Goal: Task Accomplishment & Management: Manage account settings

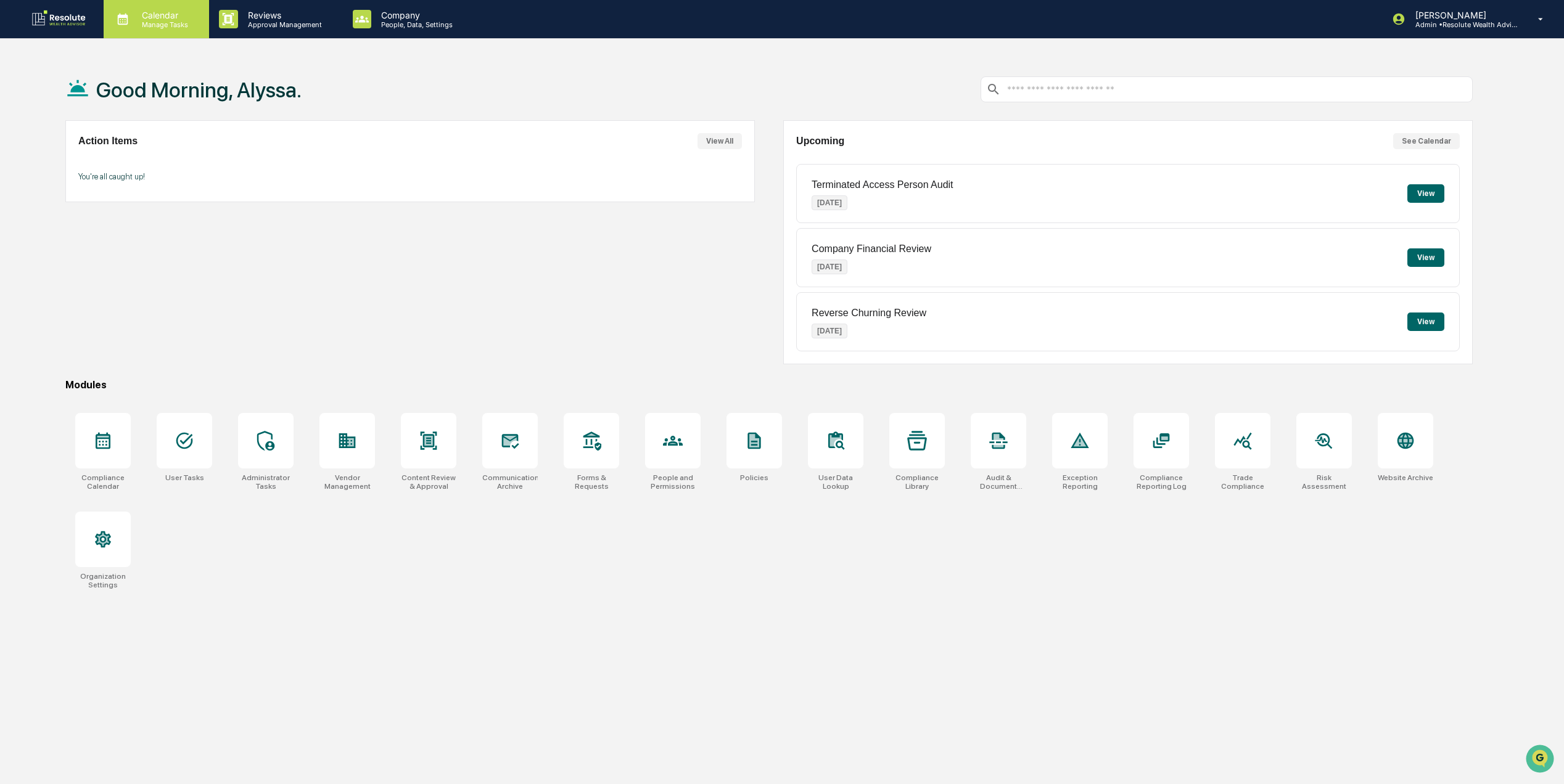
click at [180, 23] on p "Manage Tasks" at bounding box center [163, 24] width 62 height 8
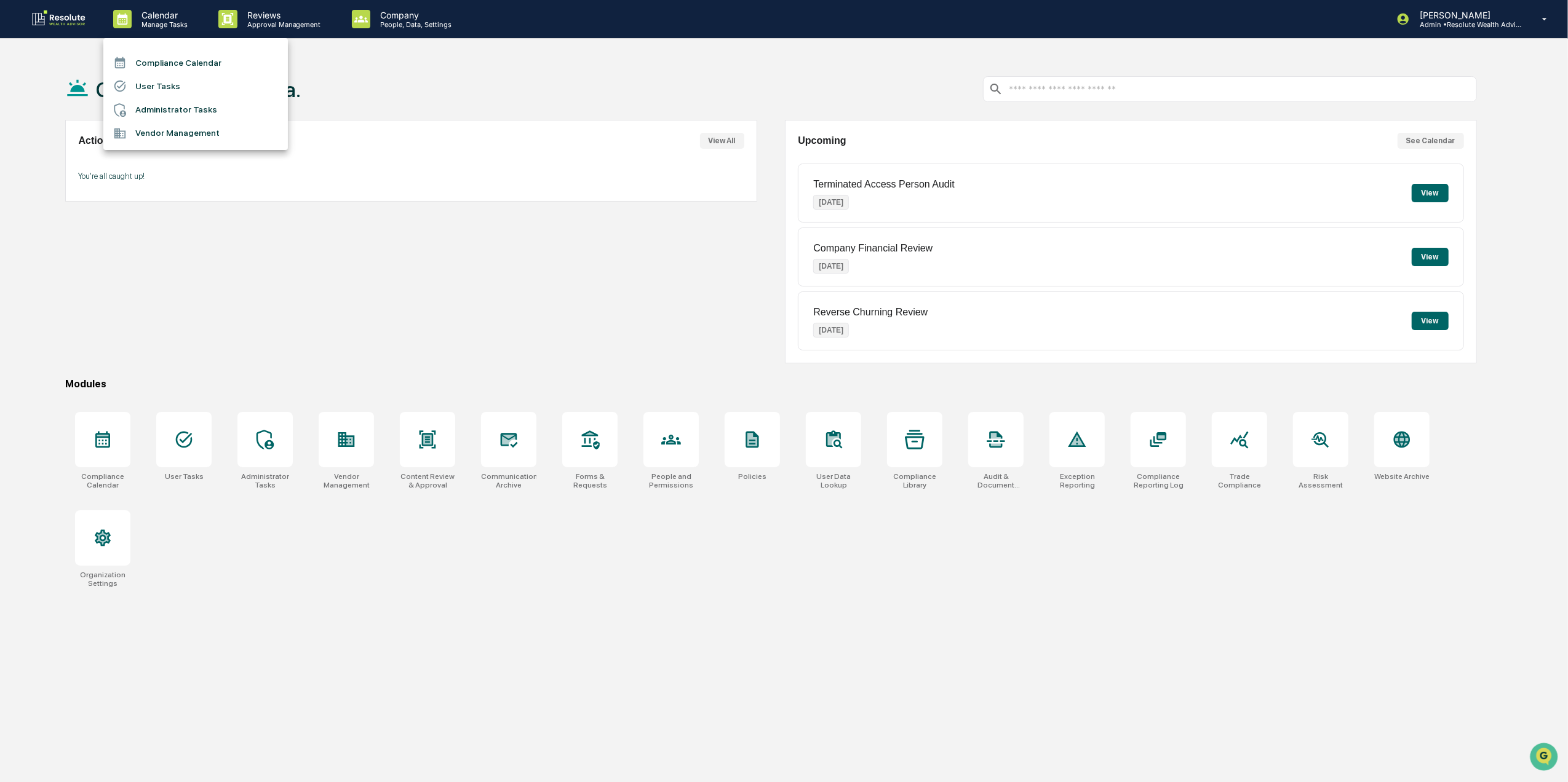
click at [1489, 23] on div at bounding box center [784, 391] width 1568 height 782
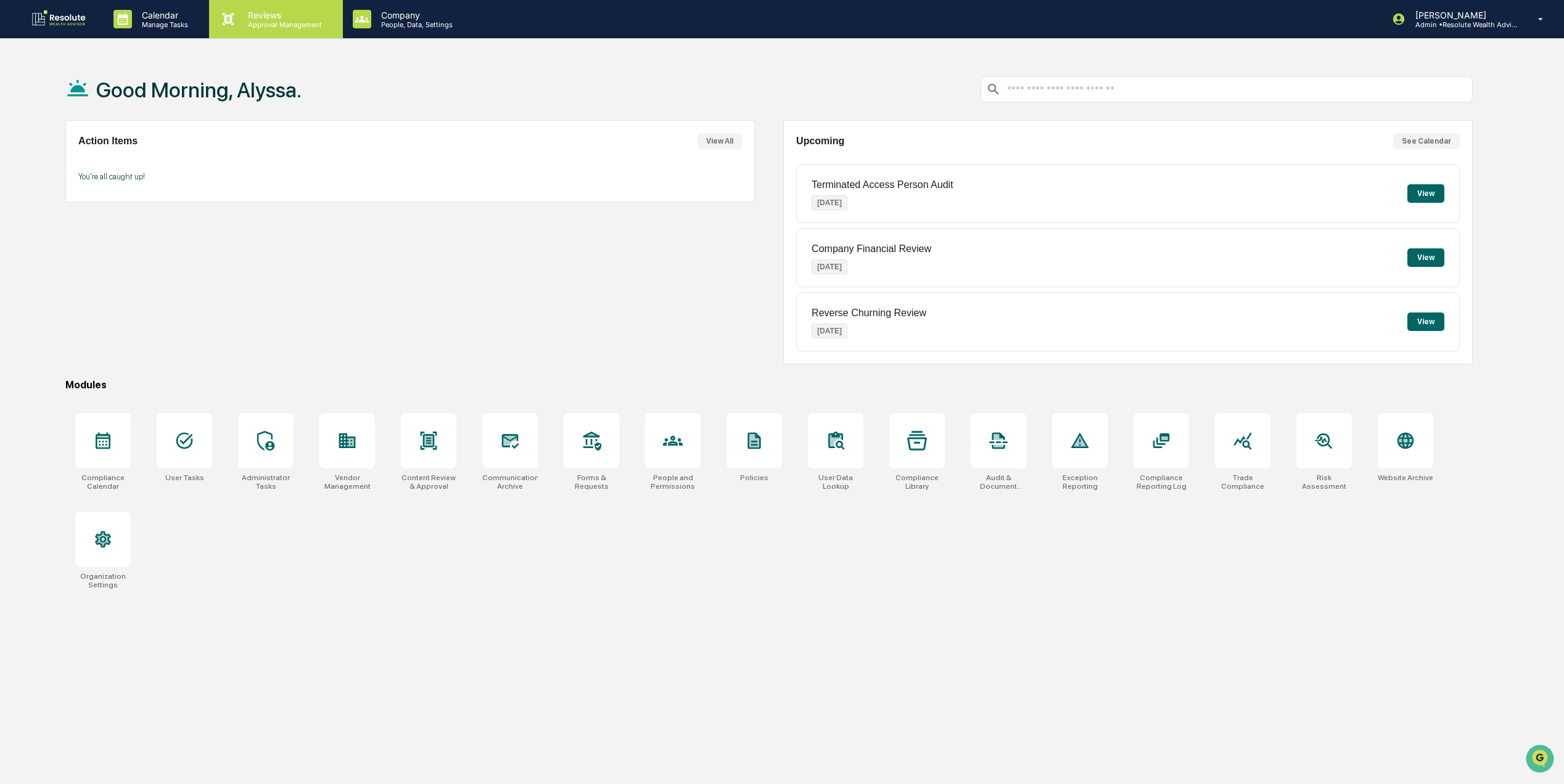
click at [285, 21] on p "Approval Management" at bounding box center [283, 24] width 90 height 8
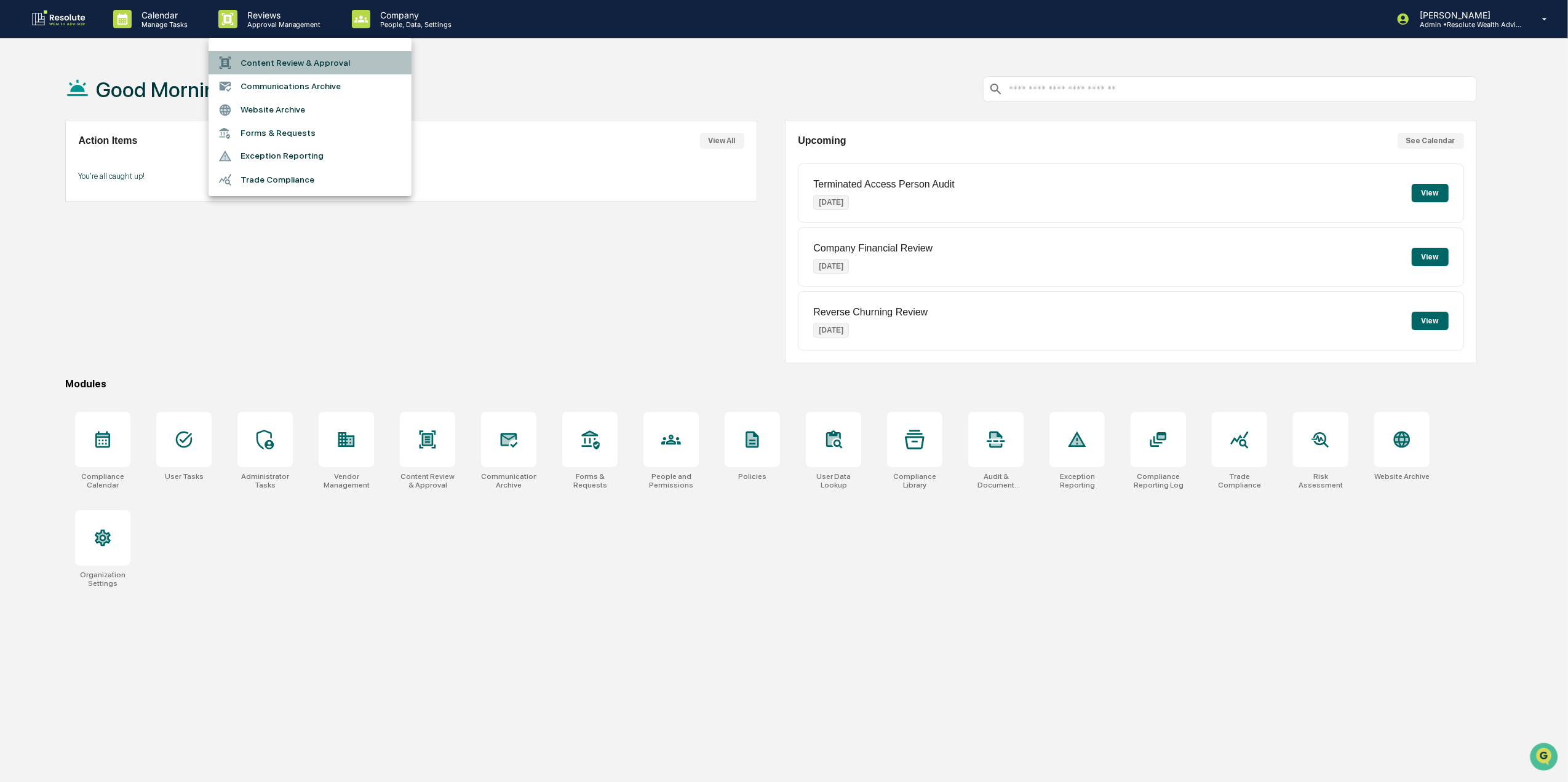
click at [284, 60] on li "Content Review & Approval" at bounding box center [310, 63] width 203 height 23
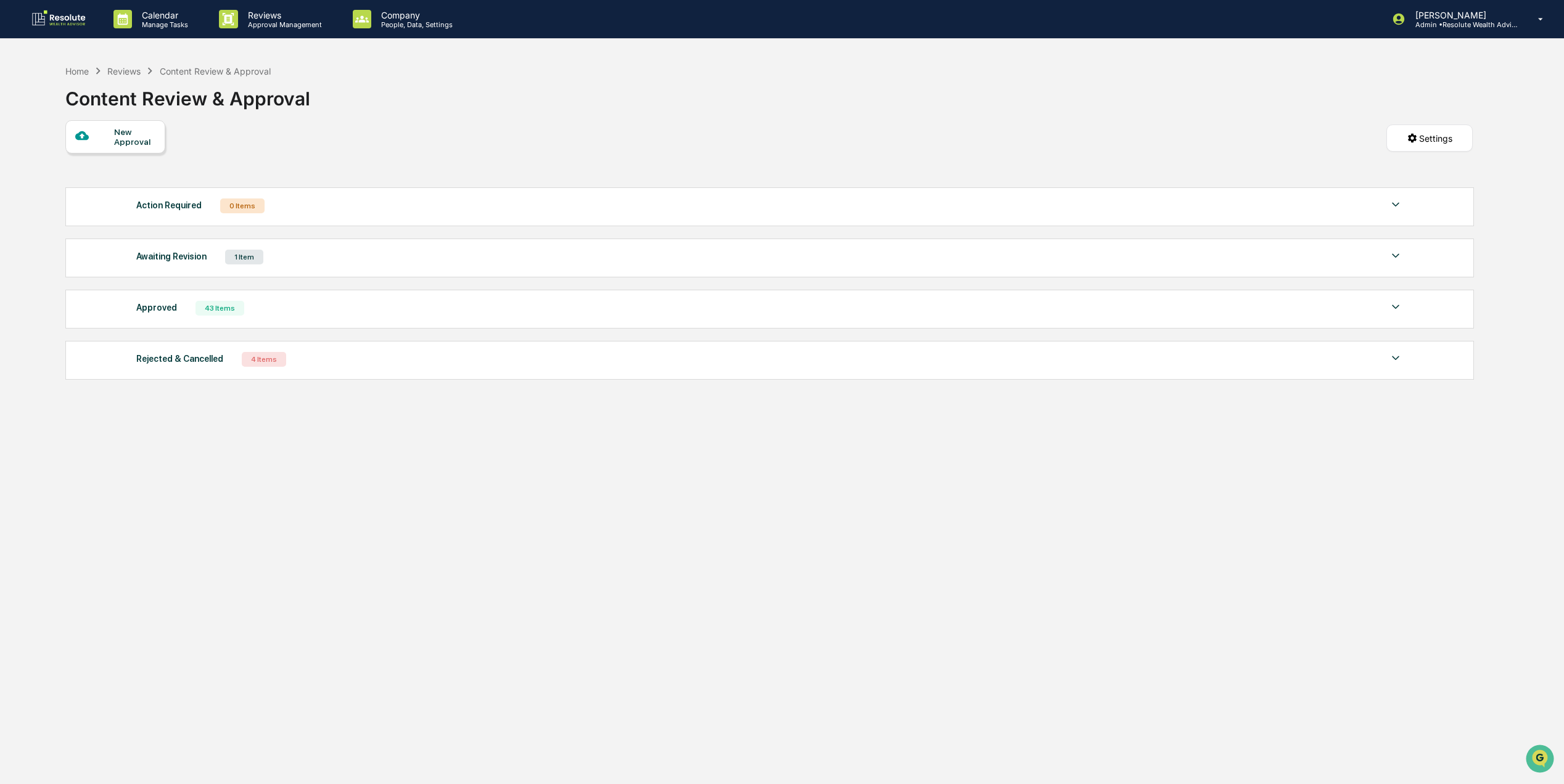
click at [270, 307] on div "Approved 43 Items" at bounding box center [769, 308] width 1267 height 18
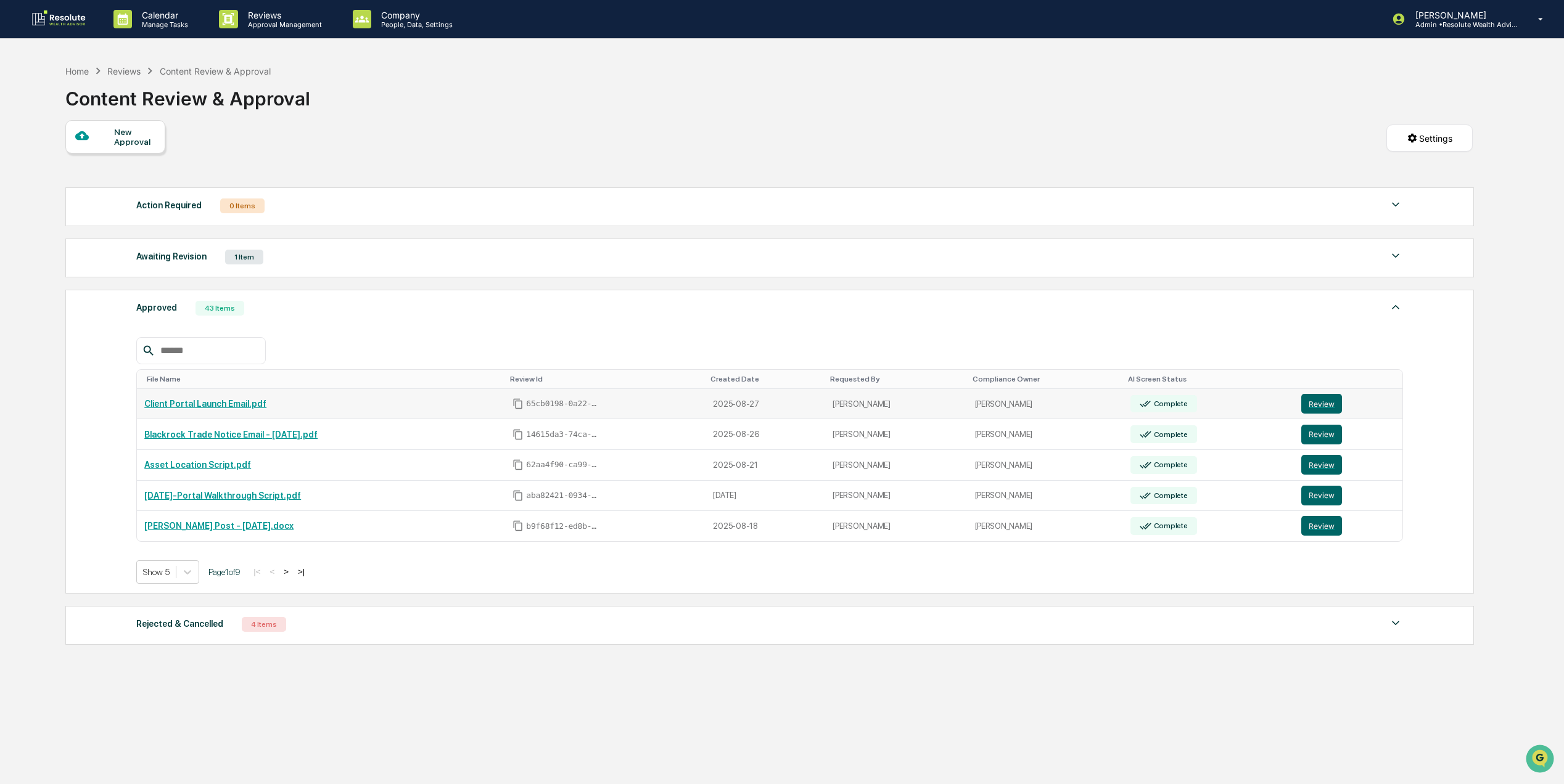
click at [221, 408] on link "Client Portal Launch Email.pdf" at bounding box center [206, 403] width 122 height 10
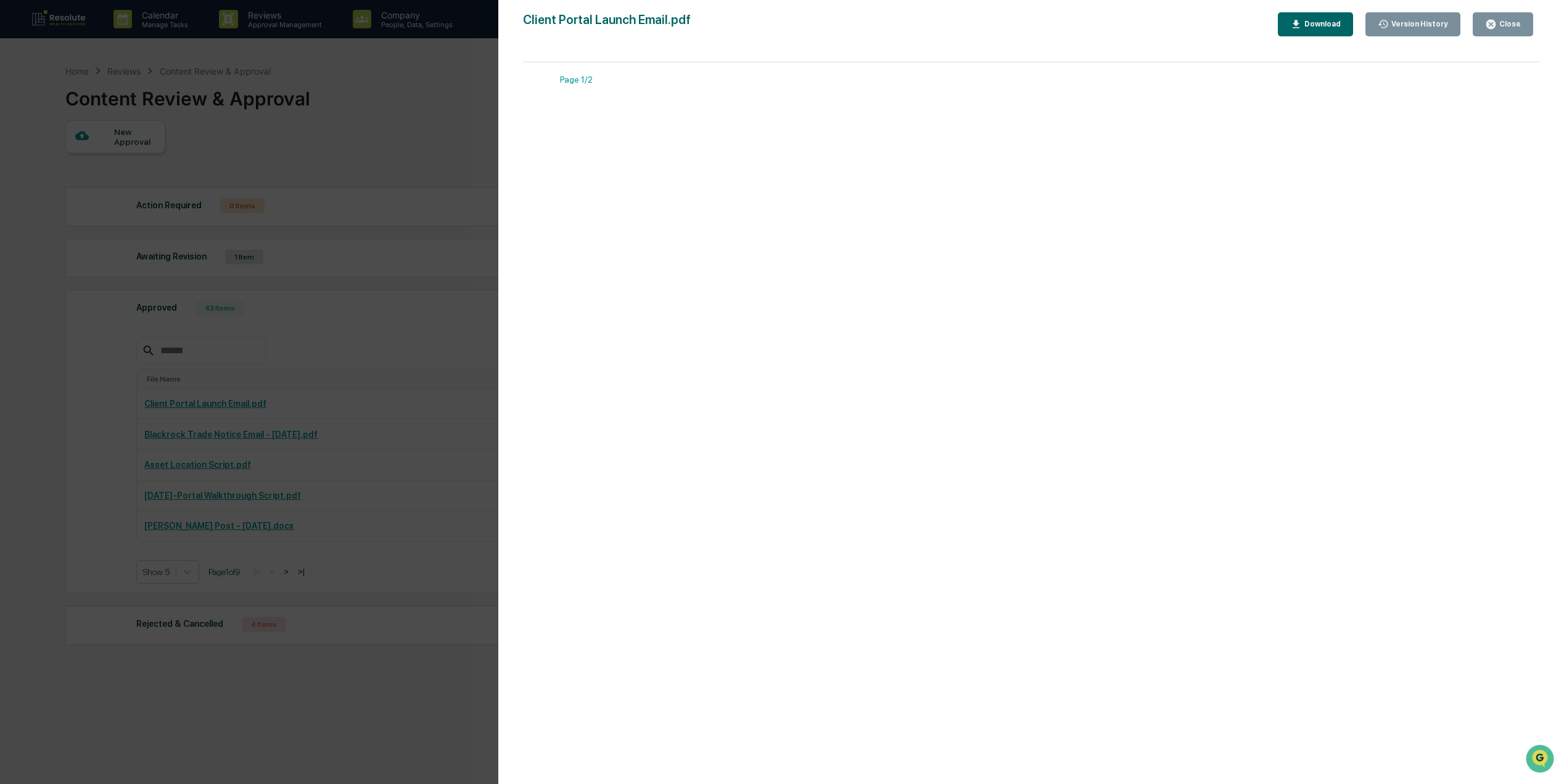
click at [336, 232] on div "Version History [DATE] 01:30 PM [PERSON_NAME] [DATE] 01:04 PM [PERSON_NAME] [DA…" at bounding box center [782, 392] width 1564 height 784
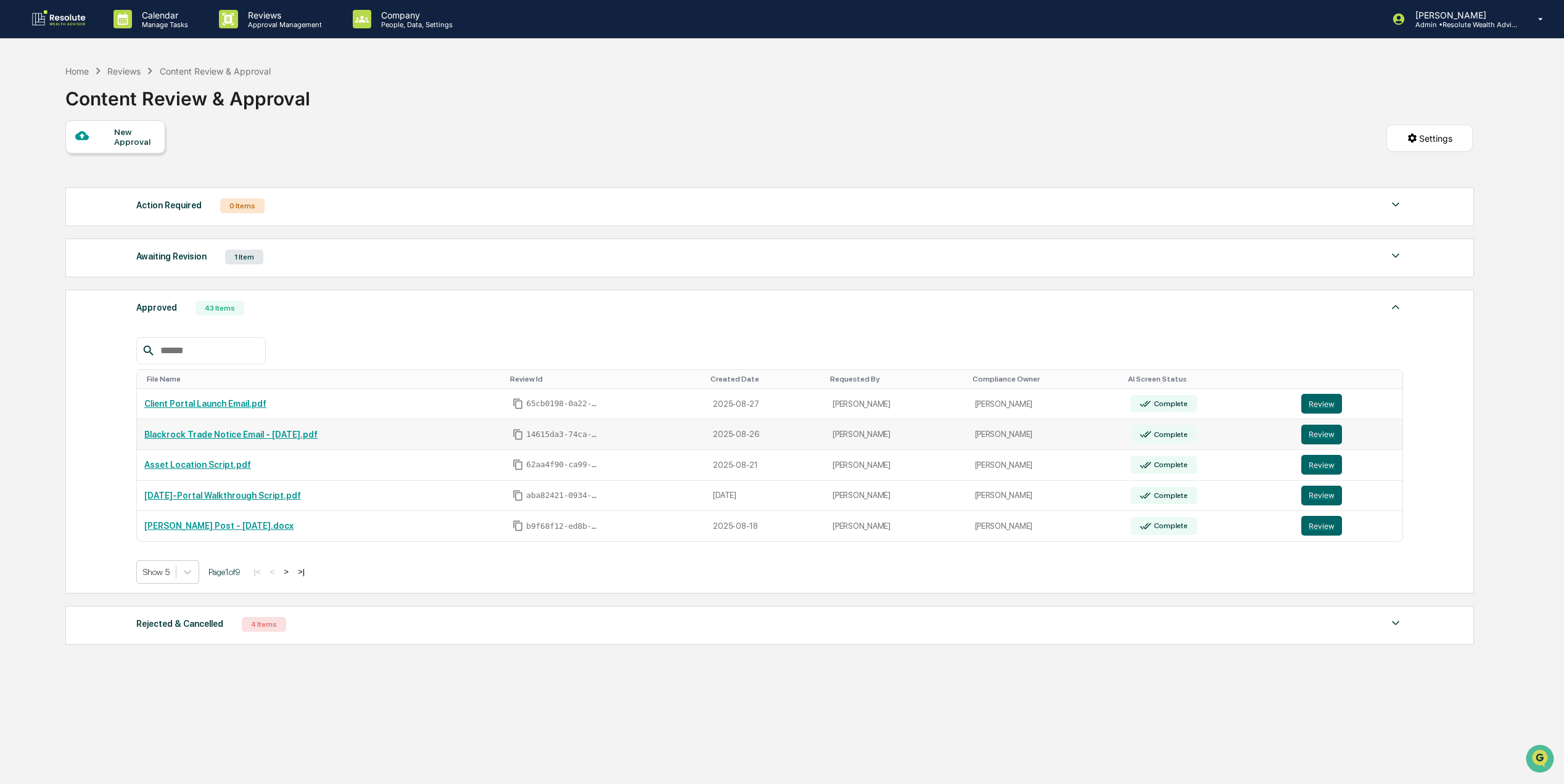
click at [234, 440] on link "Blackrock Trade Notice Email - [DATE].pdf" at bounding box center [231, 434] width 173 height 10
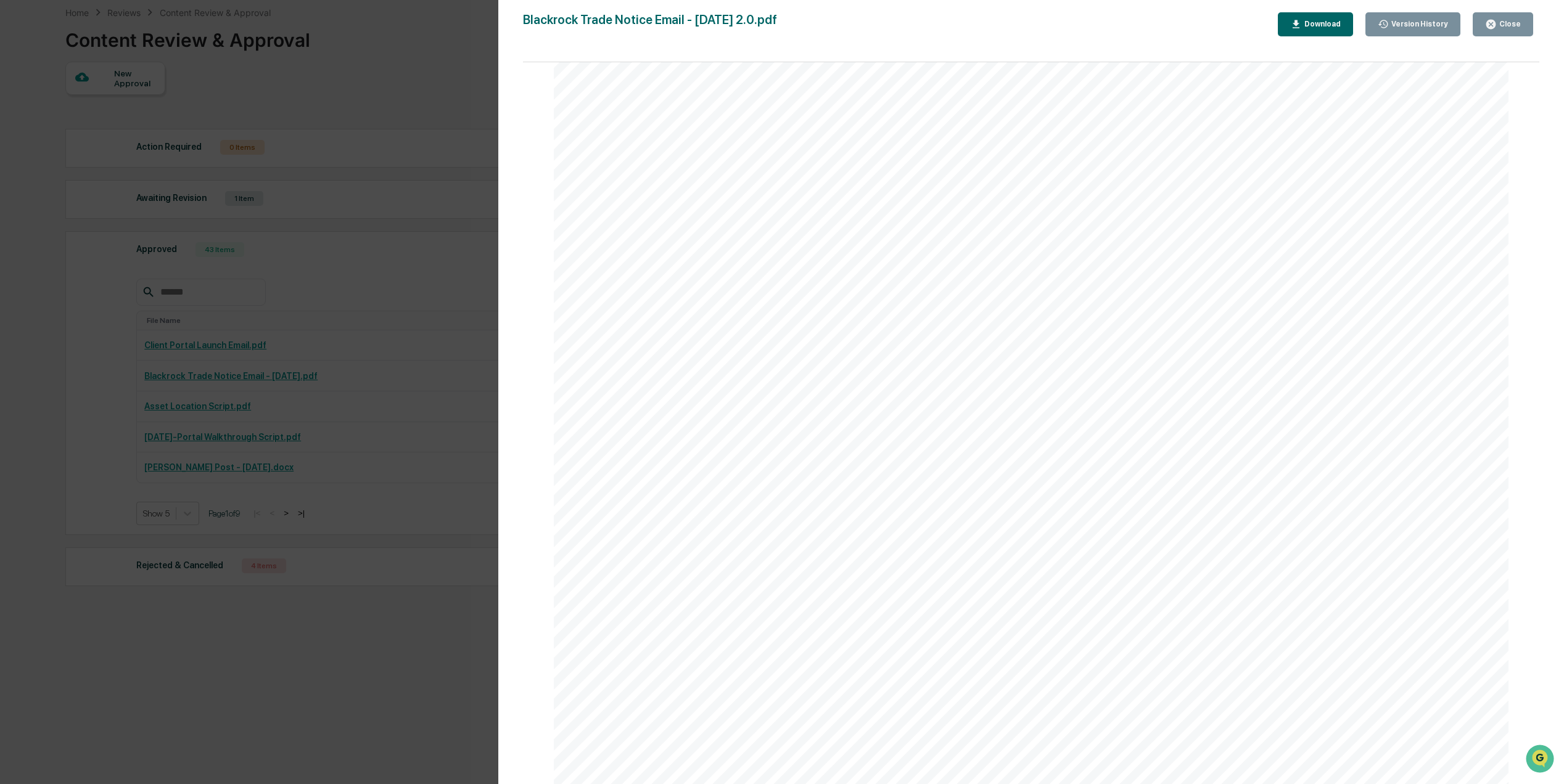
scroll to position [82, 0]
click at [666, 129] on span "Subject:" at bounding box center [702, 132] width 72 height 18
drag, startPoint x: 825, startPoint y: 662, endPoint x: 654, endPoint y: 87, distance: 599.9
click at [654, 87] on div "Subject: Important Update: Recent Trades in Your Investment Portfolio Dear [Cli…" at bounding box center [1031, 544] width 955 height 1236
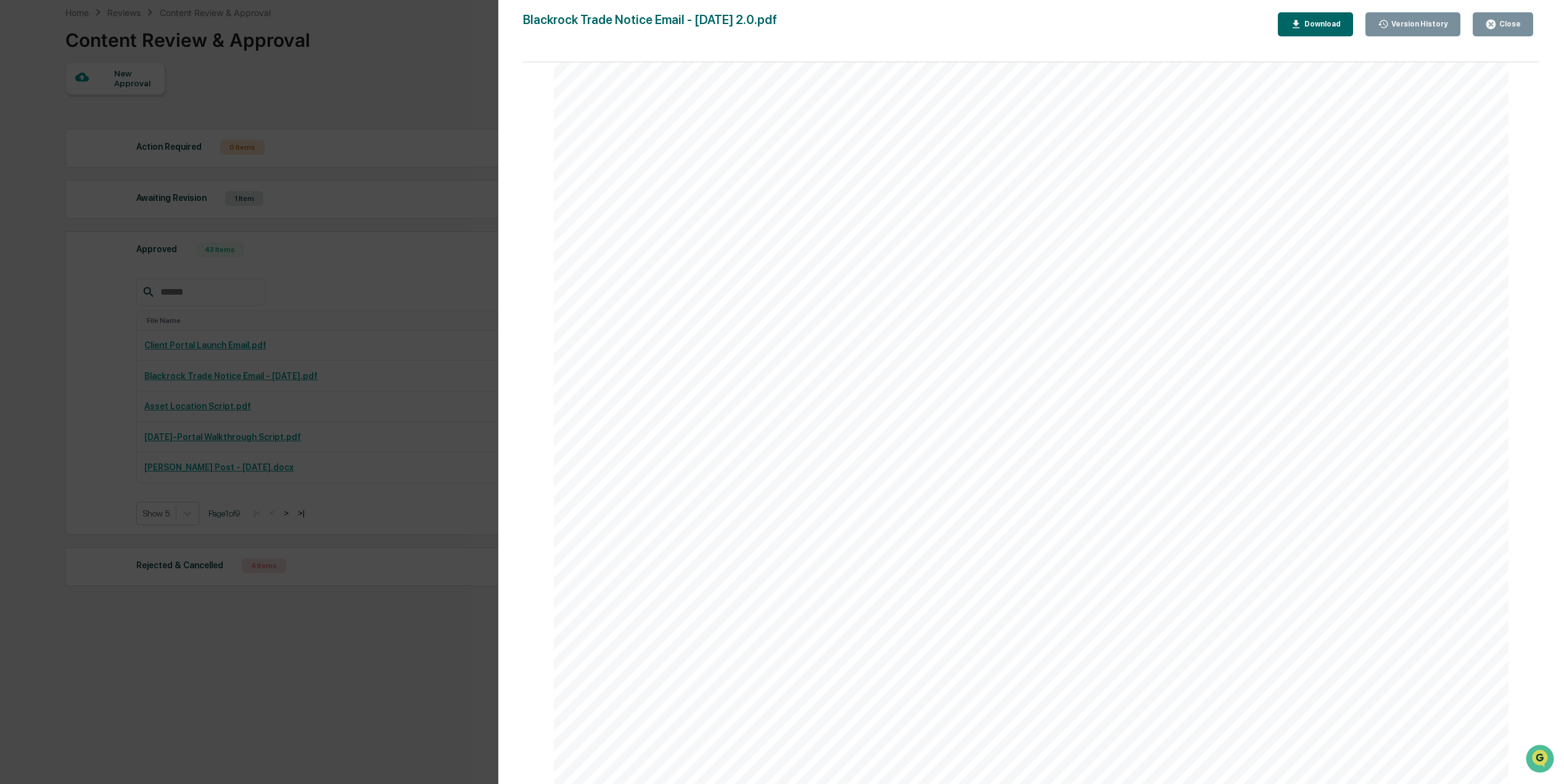
drag, startPoint x: 677, startPoint y: 85, endPoint x: 669, endPoint y: 87, distance: 8.2
click at [674, 87] on span "Dear [Client Name]," at bounding box center [746, 89] width 160 height 18
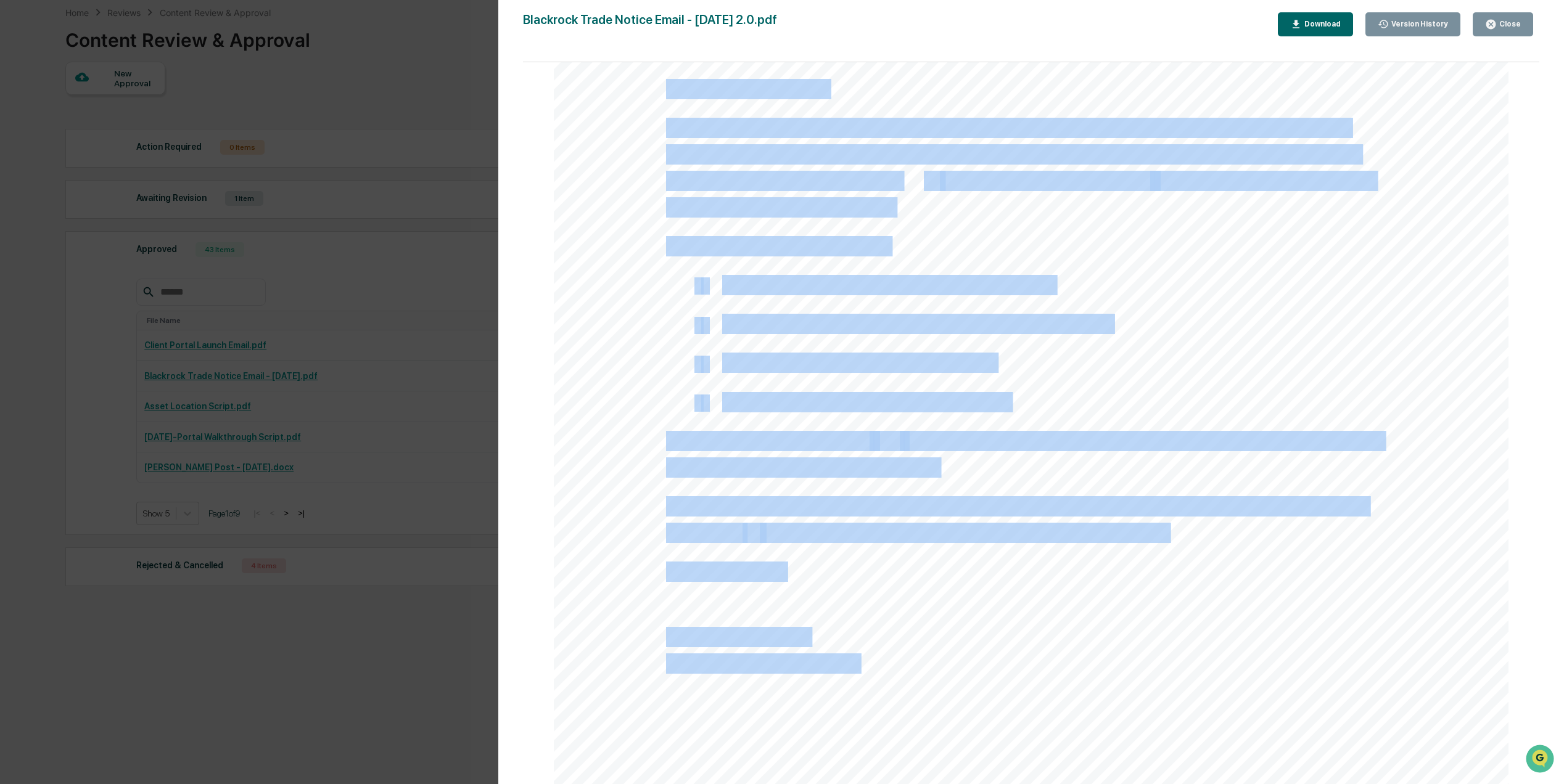
drag, startPoint x: 661, startPoint y: 89, endPoint x: 667, endPoint y: 85, distance: 7.2
click at [667, 85] on div "Subject: Important Update: Recent Trades in Your Investment Portfolio Dear [Cli…" at bounding box center [1031, 544] width 955 height 1236
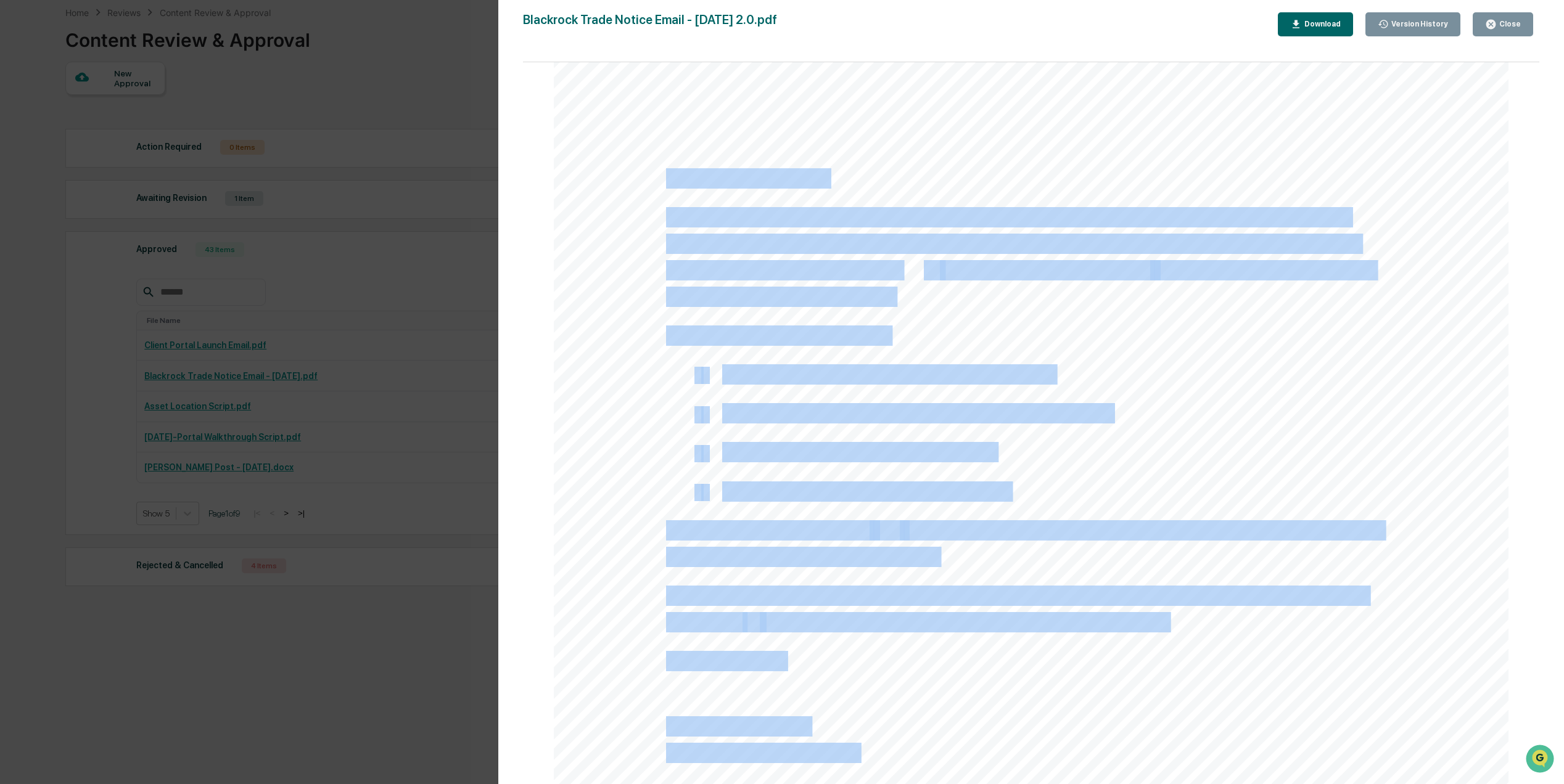
scroll to position [0, 0]
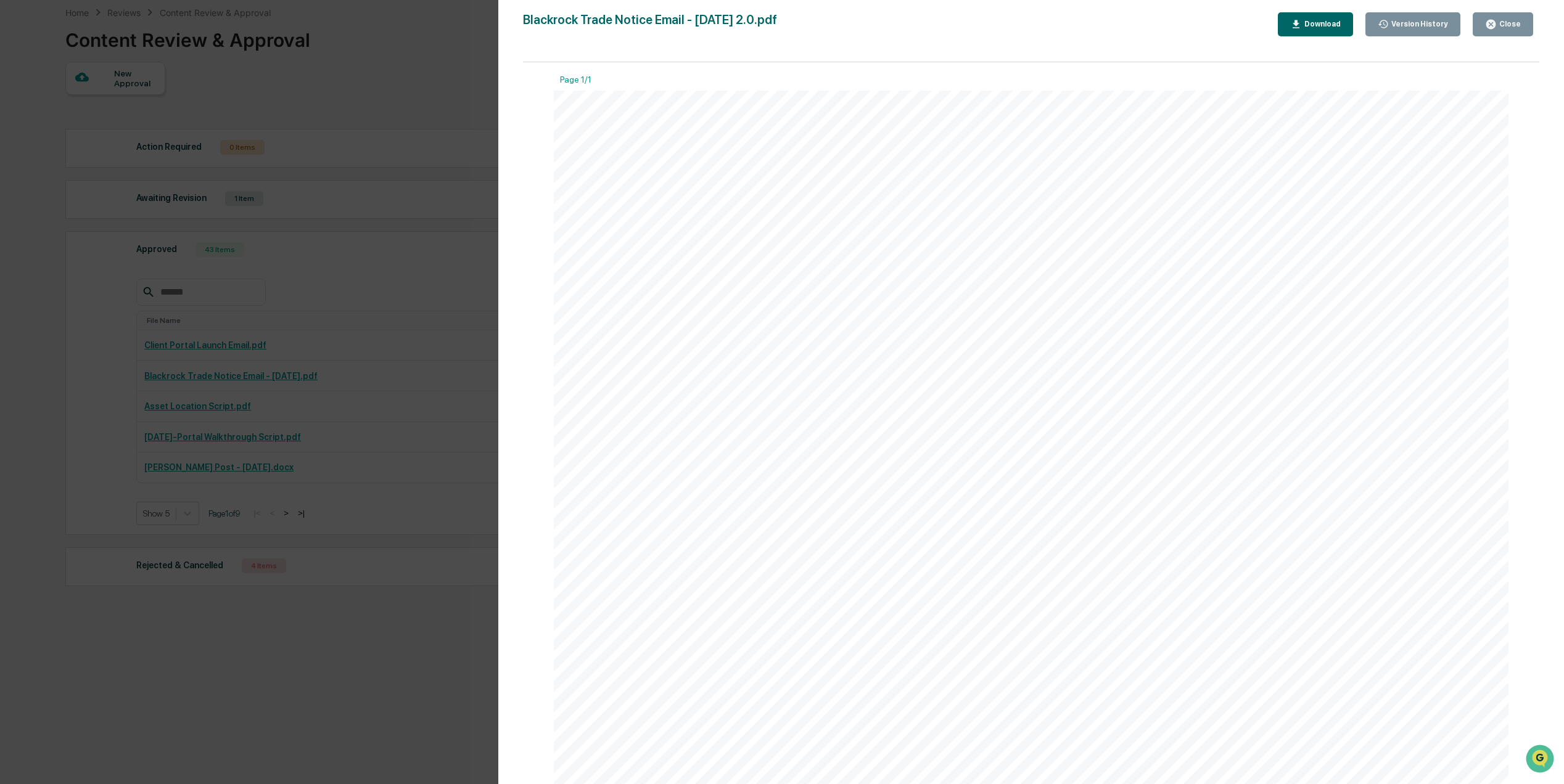
click at [292, 427] on div "Version History [DATE] 03:01 PM [PERSON_NAME] [DATE] 02:43 PM [PERSON_NAME] [DA…" at bounding box center [782, 392] width 1564 height 784
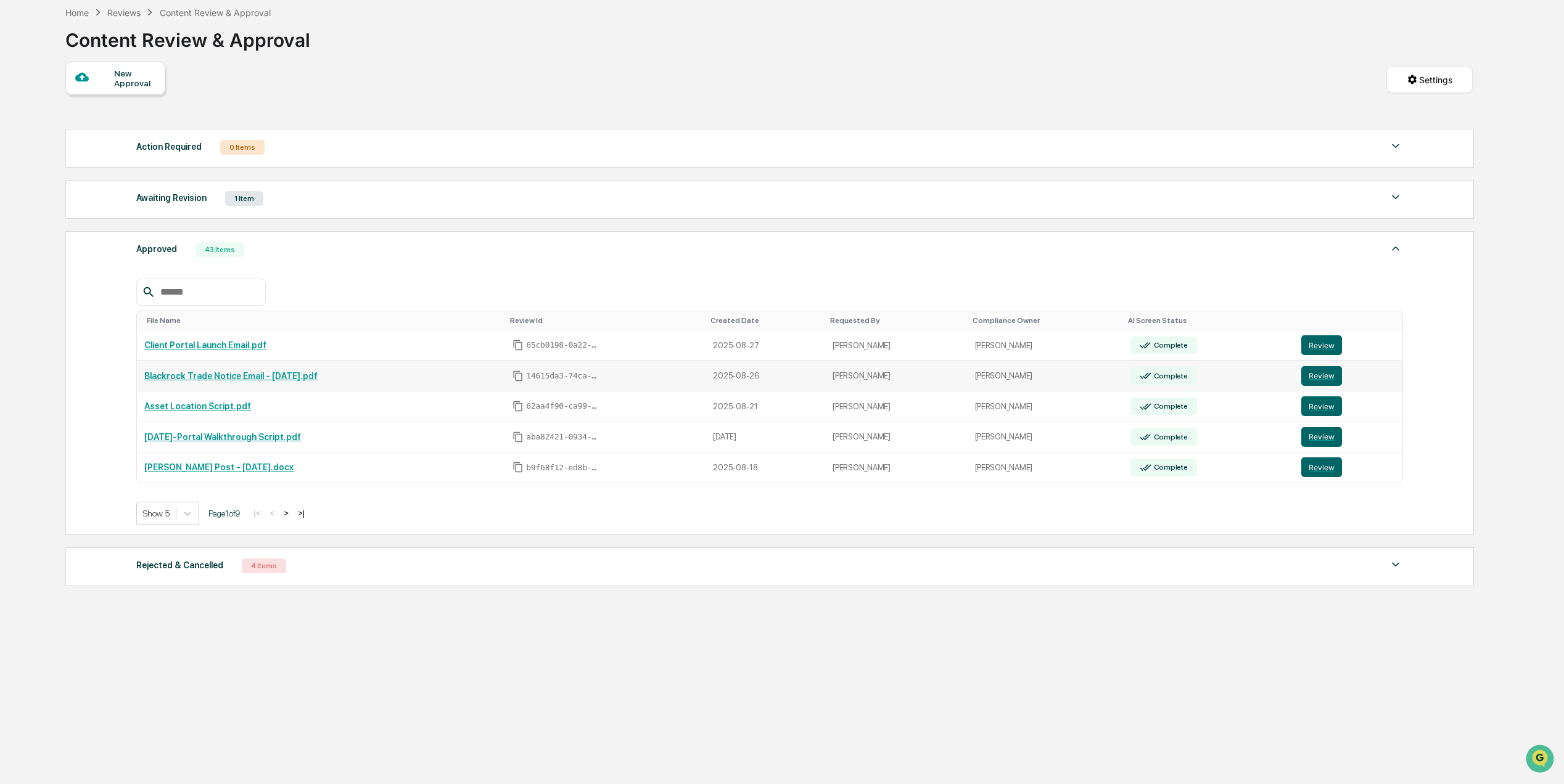
click at [238, 381] on link "Blackrock Trade Notice Email - [DATE].pdf" at bounding box center [231, 375] width 173 height 10
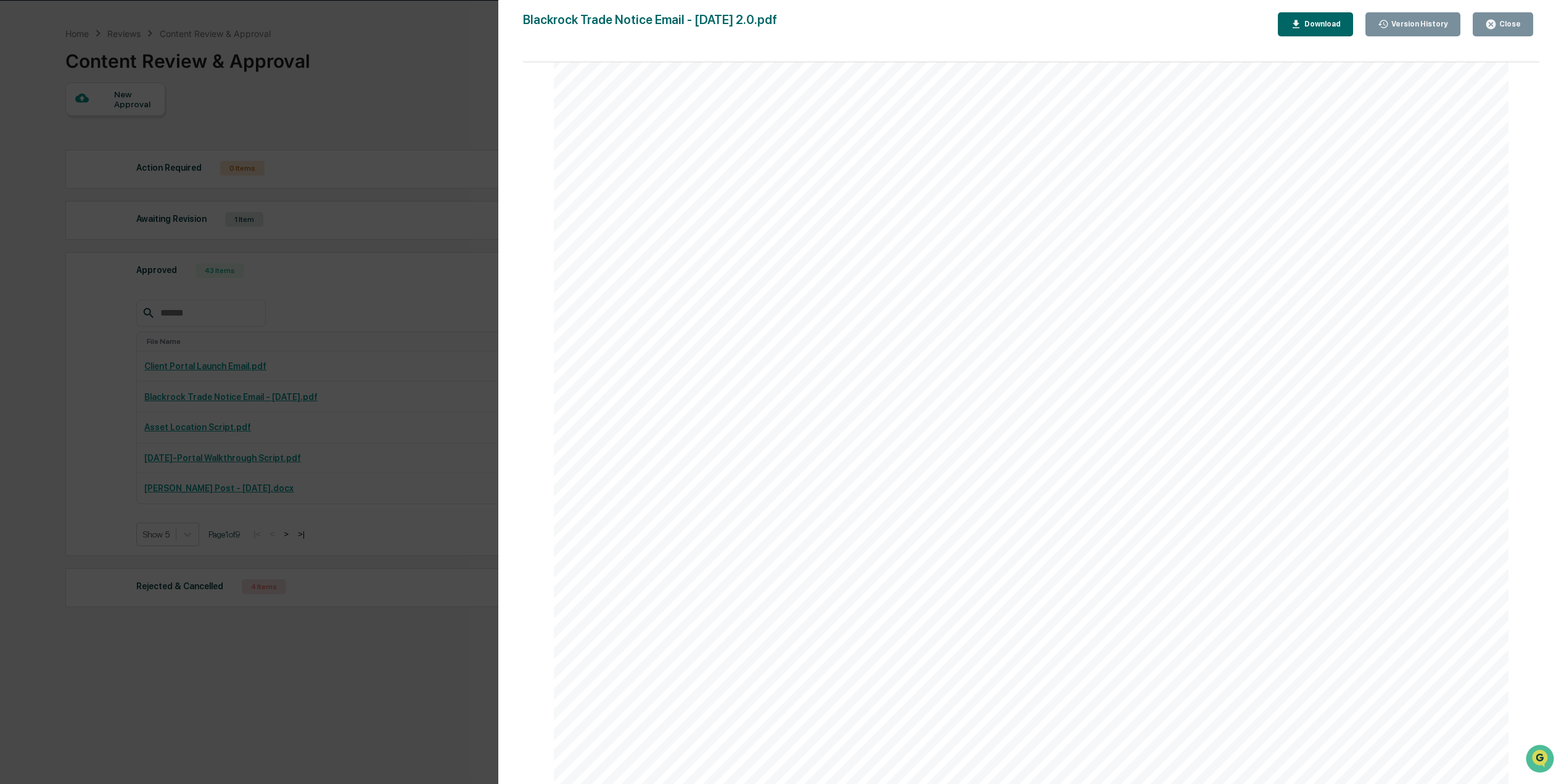
scroll to position [59, 0]
click at [1501, 29] on div "Close" at bounding box center [1503, 24] width 36 height 12
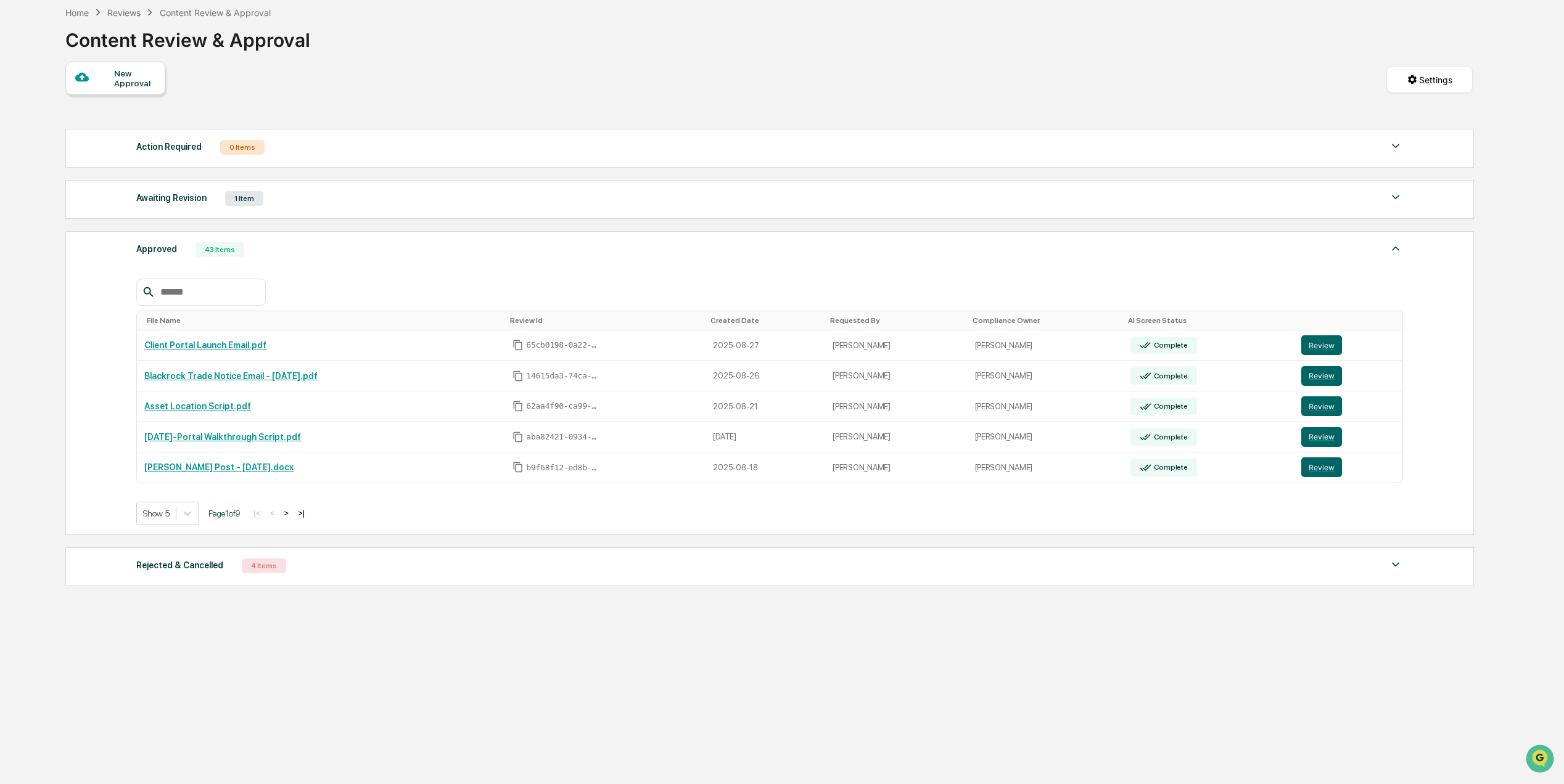
drag, startPoint x: 305, startPoint y: 210, endPoint x: 325, endPoint y: 218, distance: 21.5
click at [307, 207] on div "Awaiting Revision 1 Item" at bounding box center [769, 198] width 1267 height 18
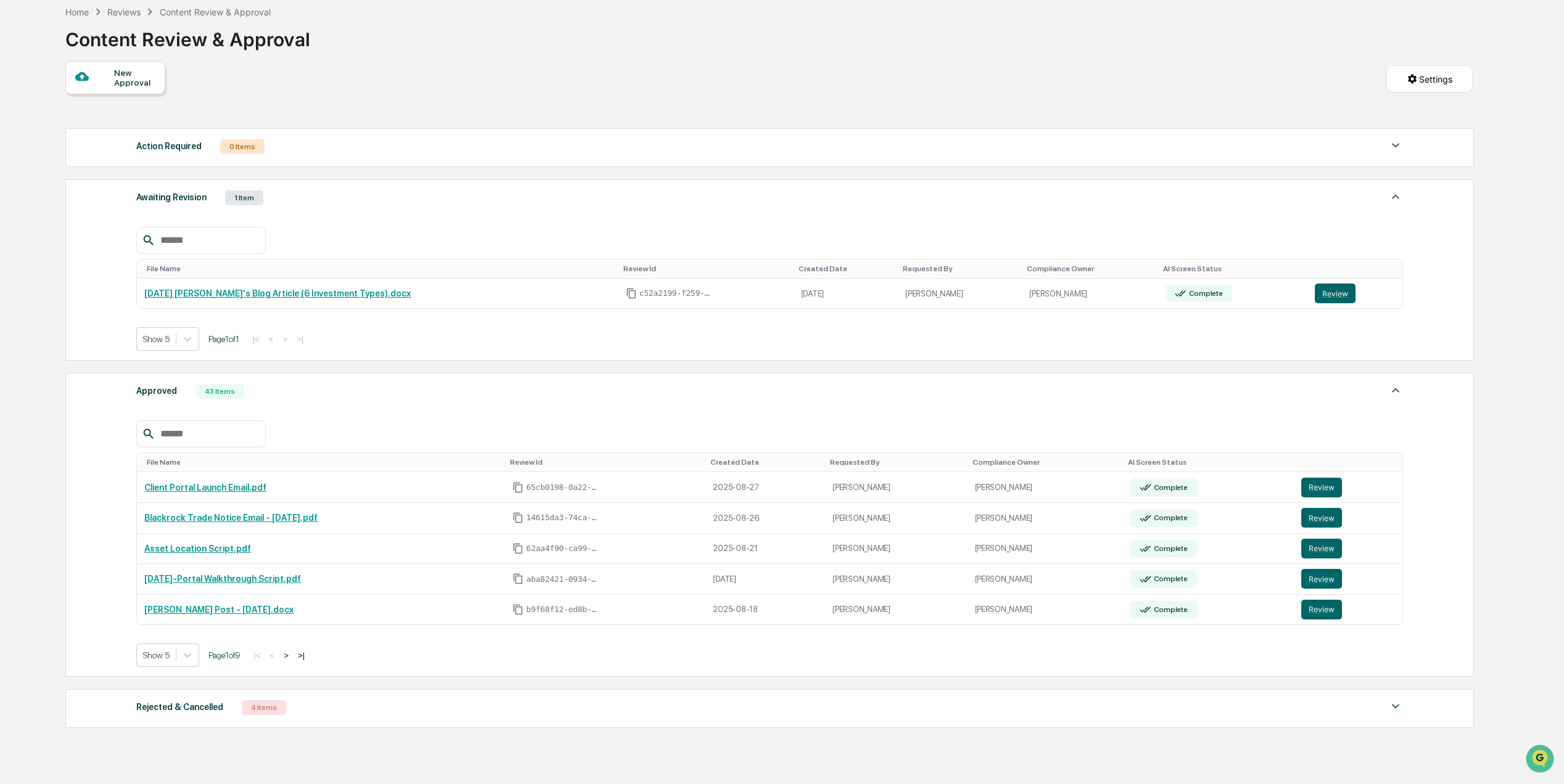
click at [185, 143] on div "Action Required" at bounding box center [169, 146] width 65 height 16
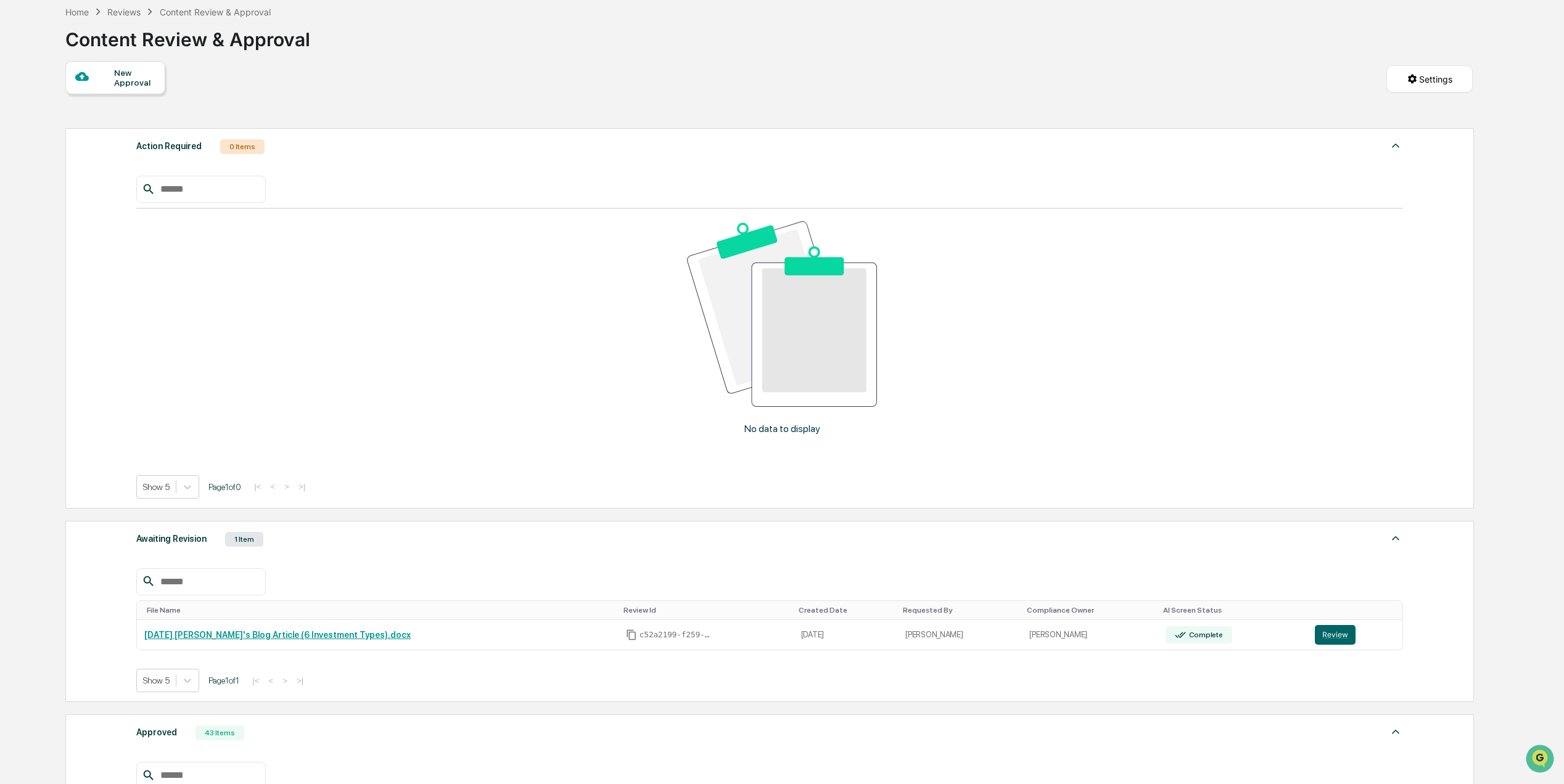
click at [210, 161] on div "No data to display Show 5 Page 1 of 0 |< < > >|" at bounding box center [769, 328] width 1267 height 342
click at [235, 539] on div "1 Item" at bounding box center [244, 539] width 38 height 15
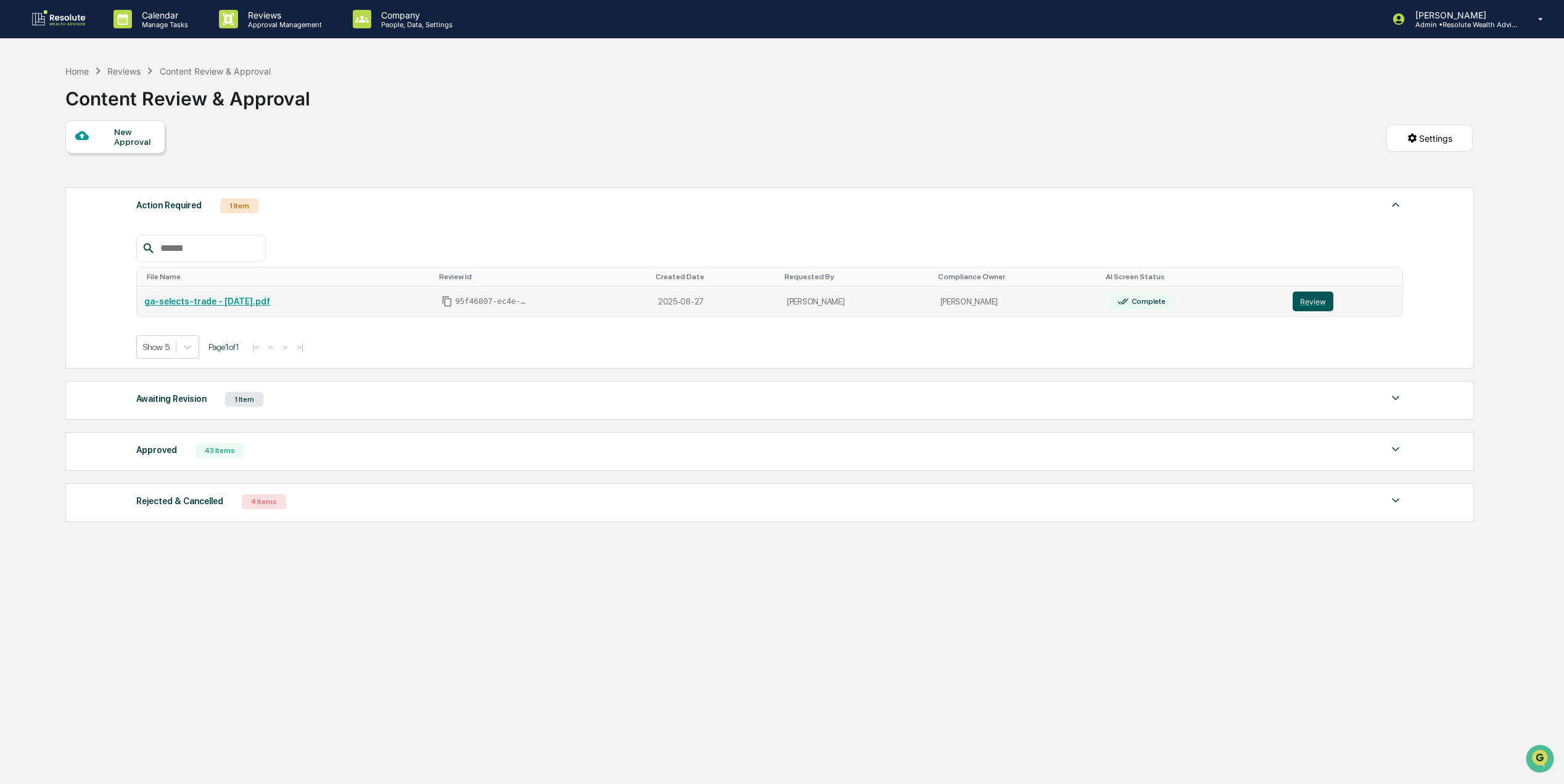
click at [1306, 306] on button "Review" at bounding box center [1313, 301] width 41 height 20
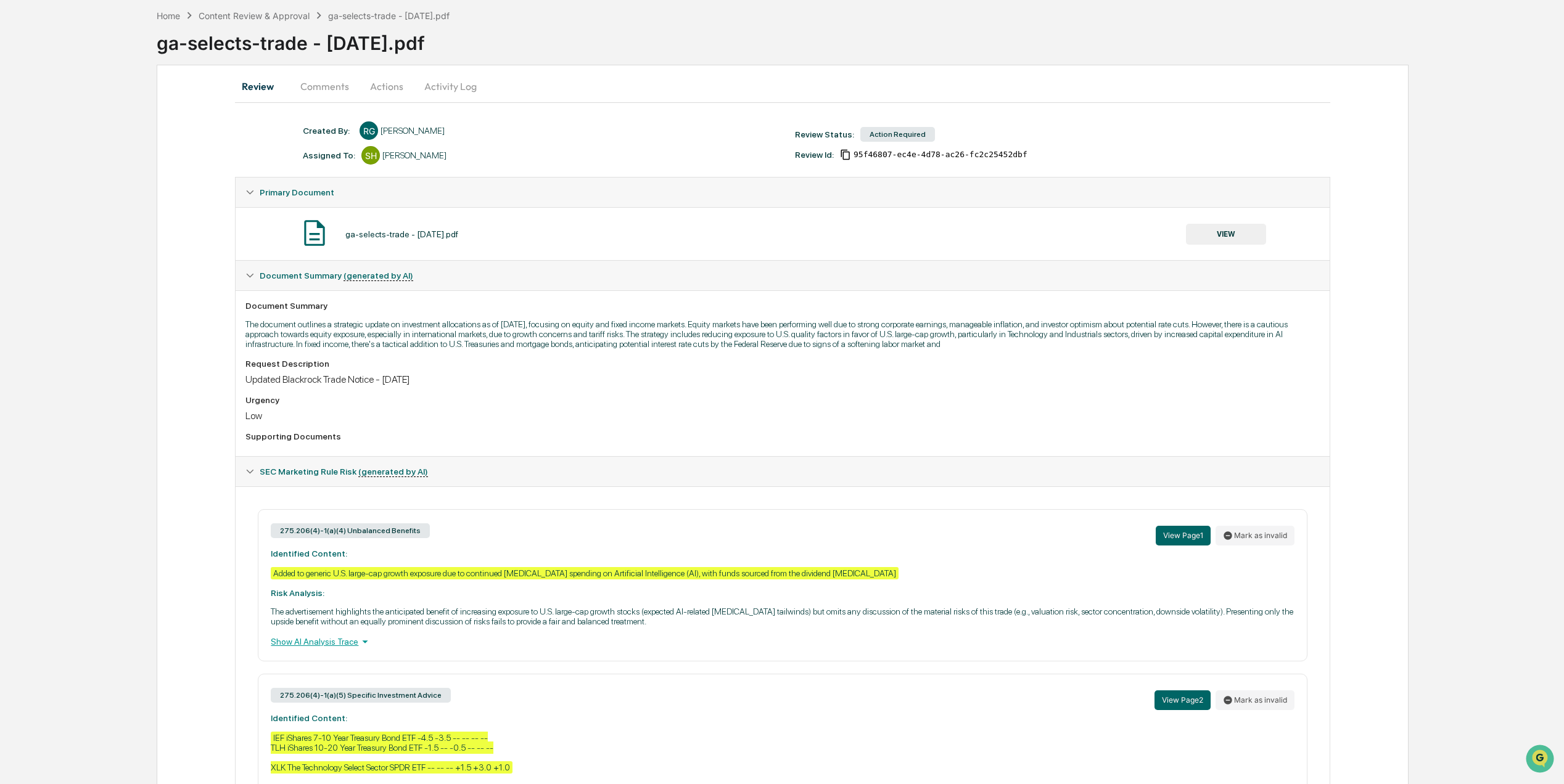
scroll to position [37, 0]
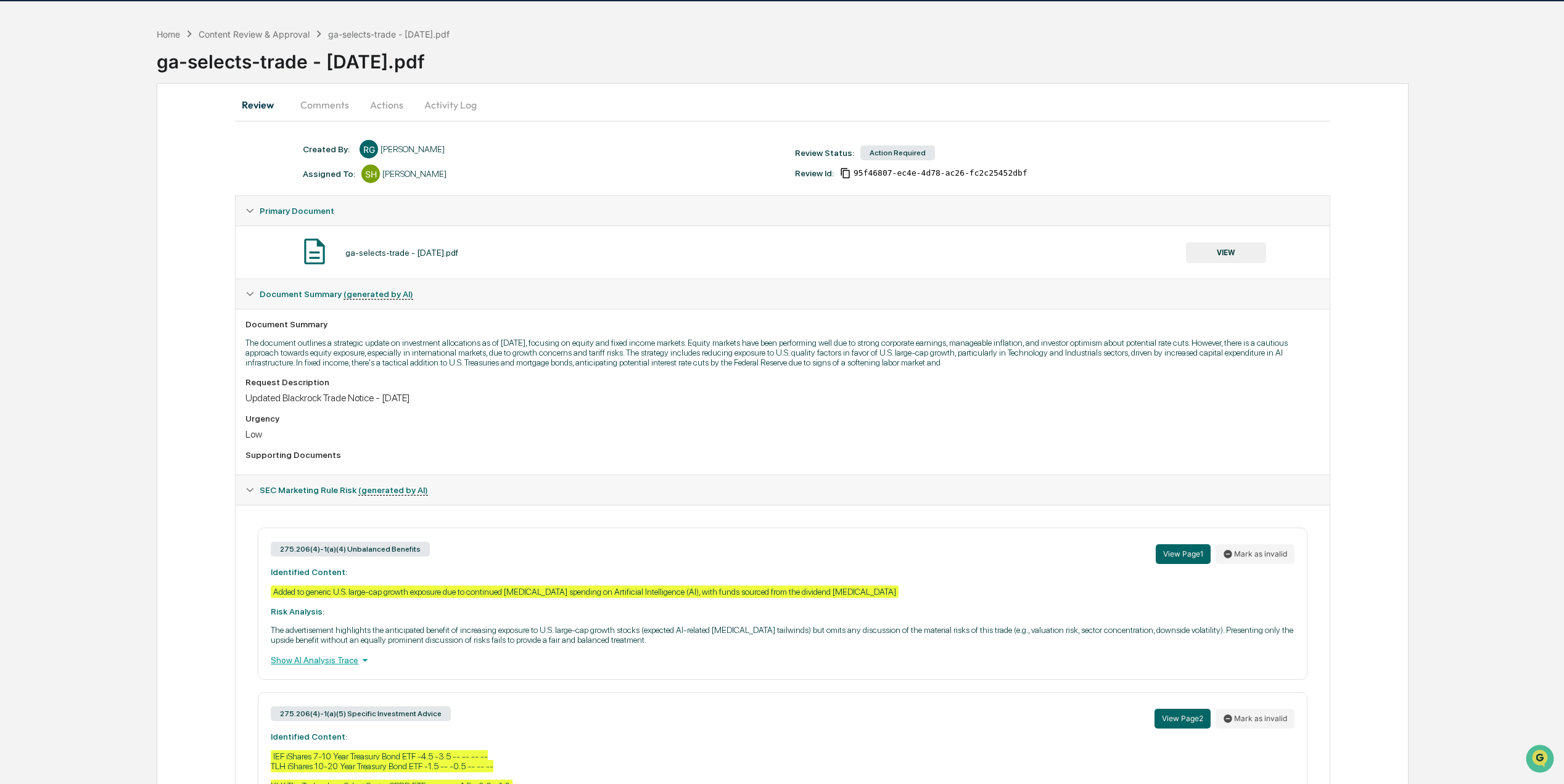
click at [185, 29] on icon at bounding box center [189, 34] width 14 height 14
click at [179, 33] on div "Home" at bounding box center [169, 34] width 23 height 10
